Goal: Register for event/course

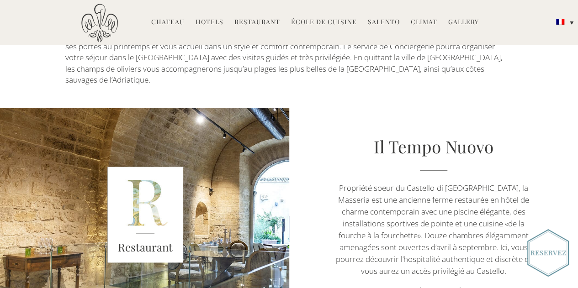
scroll to position [464, 0]
click at [323, 19] on link "École de Cuisine" at bounding box center [324, 22] width 66 height 11
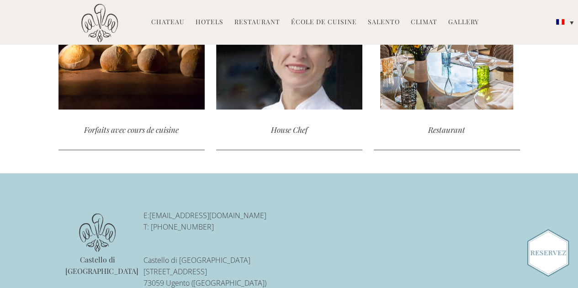
scroll to position [2247, 0]
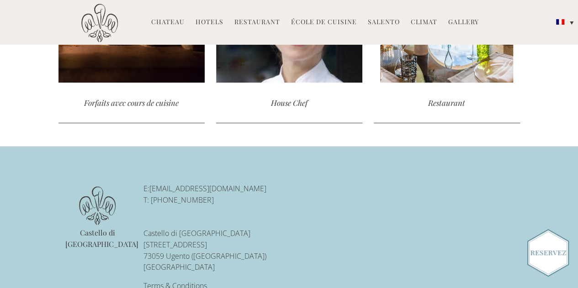
drag, startPoint x: 222, startPoint y: 152, endPoint x: 151, endPoint y: 149, distance: 70.8
click at [151, 183] on p "E: reservations@castellodiugento.com T: +39-0833-1850-720" at bounding box center [237, 194] width 188 height 23
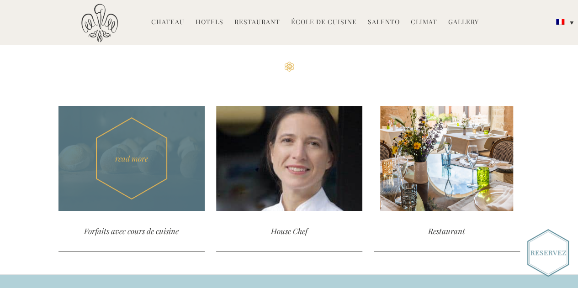
scroll to position [2120, 0]
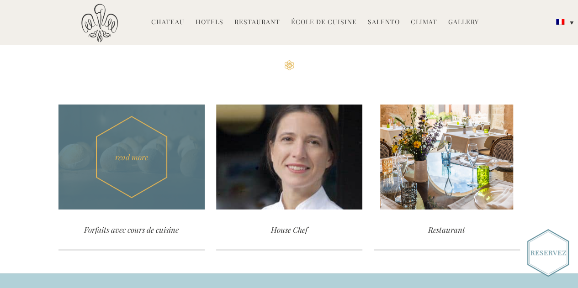
click at [142, 210] on div "Forfaits avec cours de cuisine" at bounding box center [131, 230] width 146 height 41
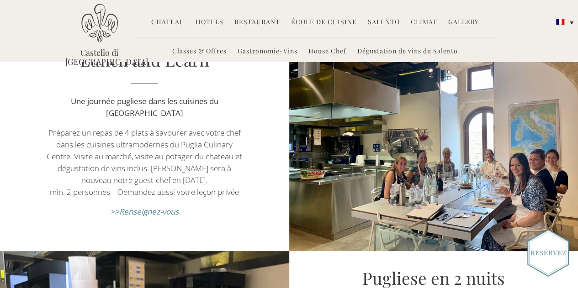
scroll to position [403, 0]
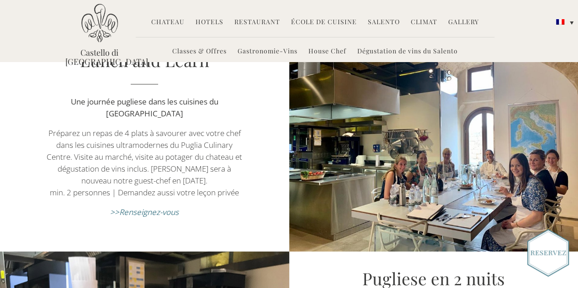
click at [161, 211] on span "Renseignez-vous" at bounding box center [148, 212] width 59 height 11
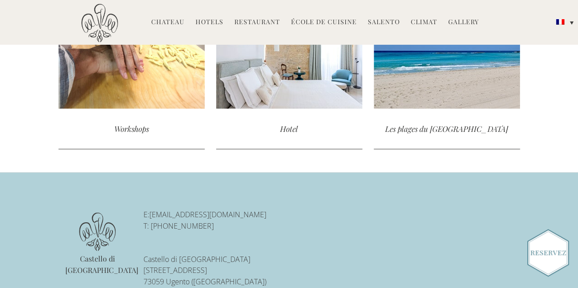
scroll to position [1931, 0]
